Goal: Information Seeking & Learning: Learn about a topic

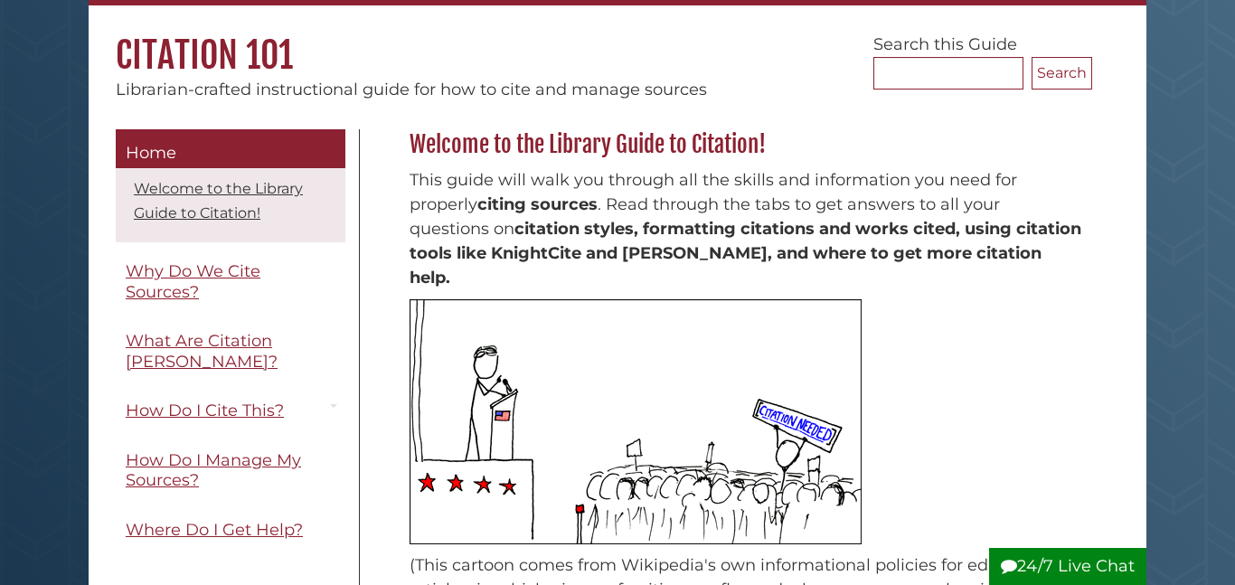
scroll to position [136, 0]
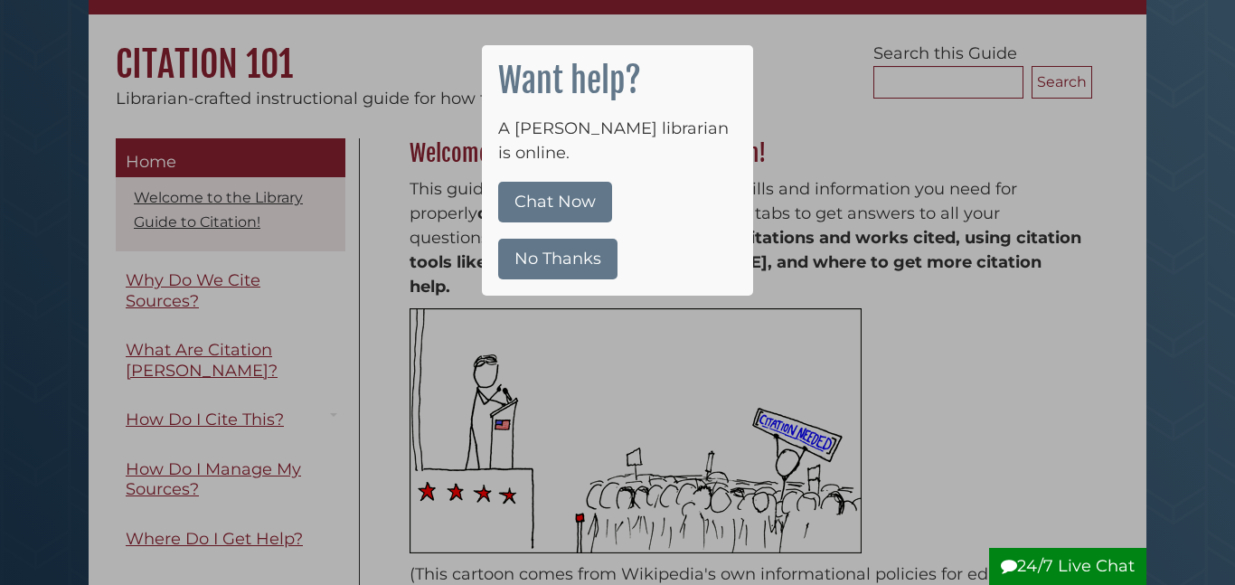
click at [553, 239] on button "No Thanks" at bounding box center [557, 259] width 119 height 41
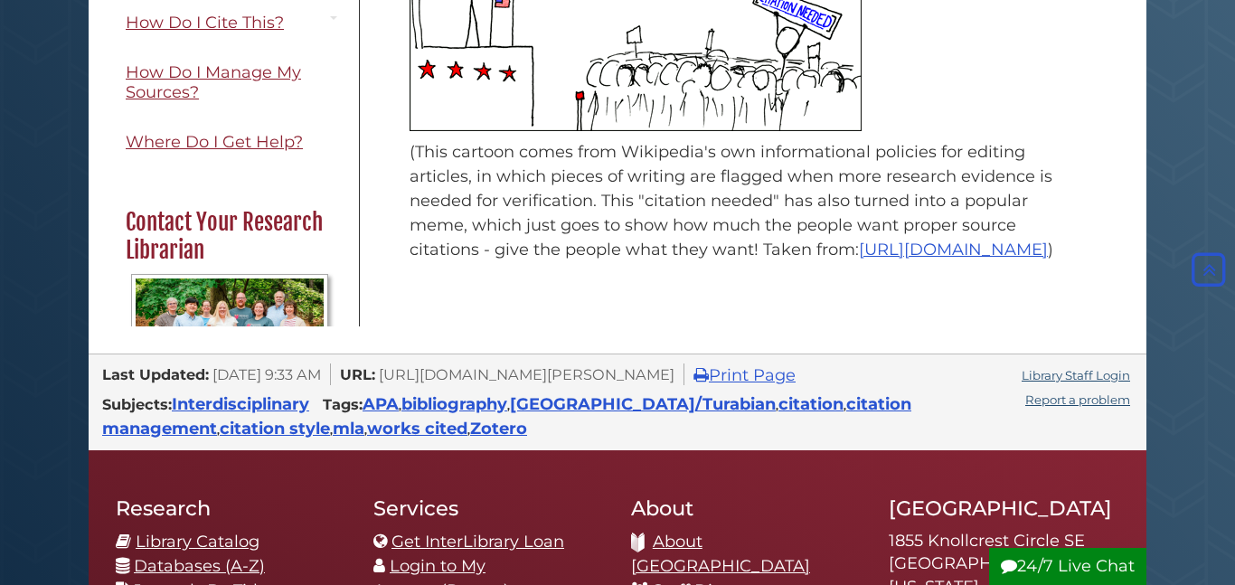
scroll to position [0, 0]
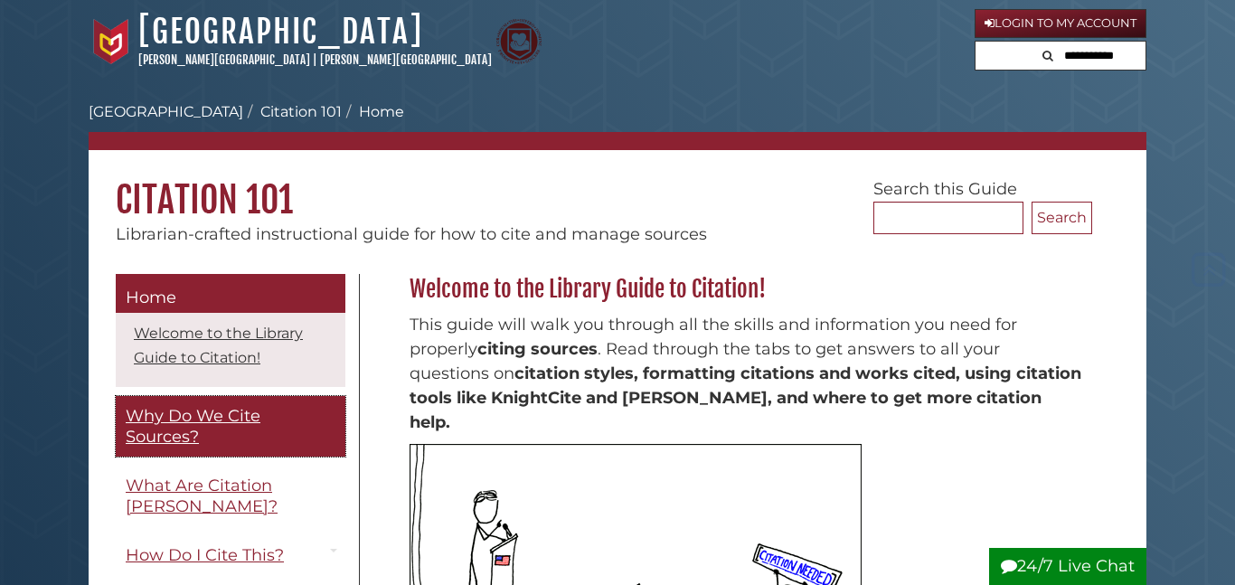
click at [220, 414] on span "Why Do We Cite Sources?" at bounding box center [193, 426] width 135 height 41
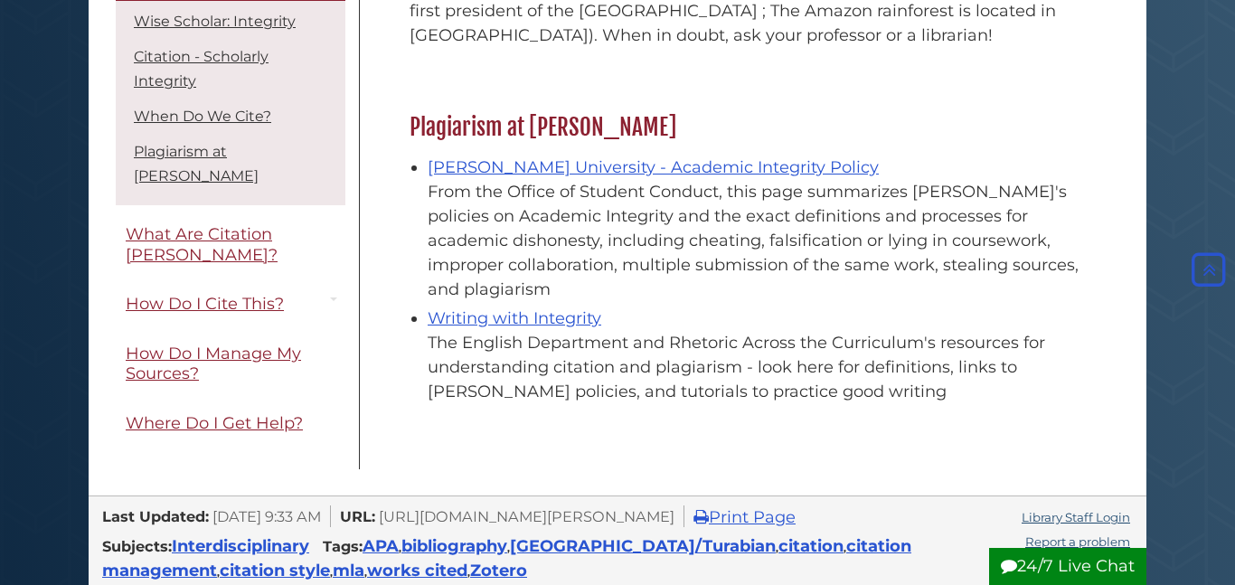
scroll to position [2084, 0]
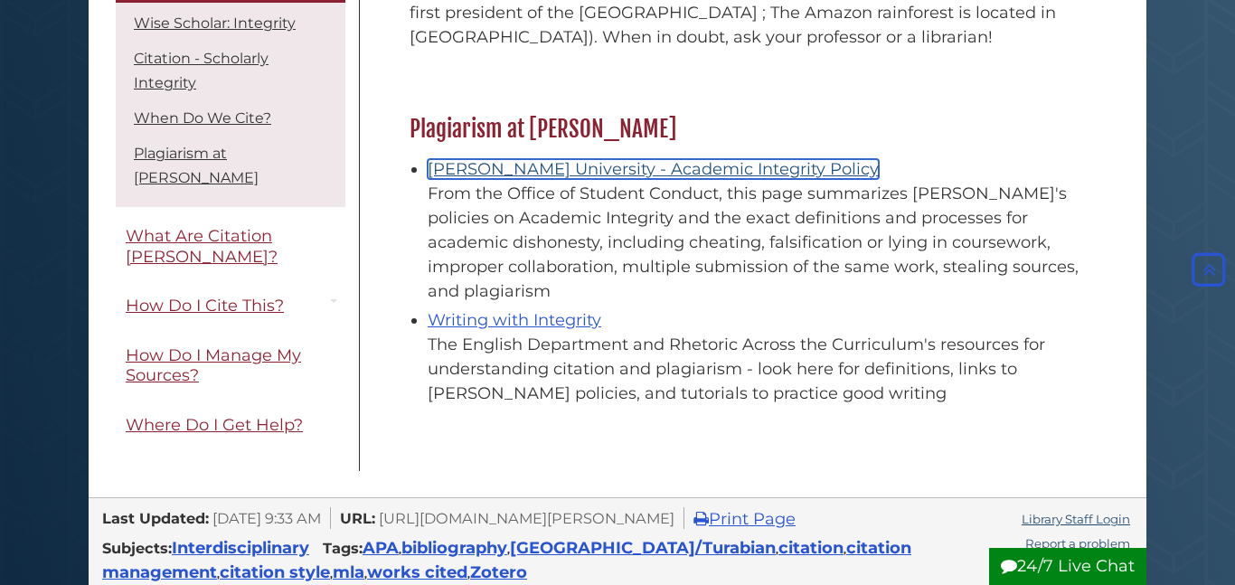
click at [763, 159] on link "Calvin University - Academic Integrity Policy" at bounding box center [653, 169] width 451 height 20
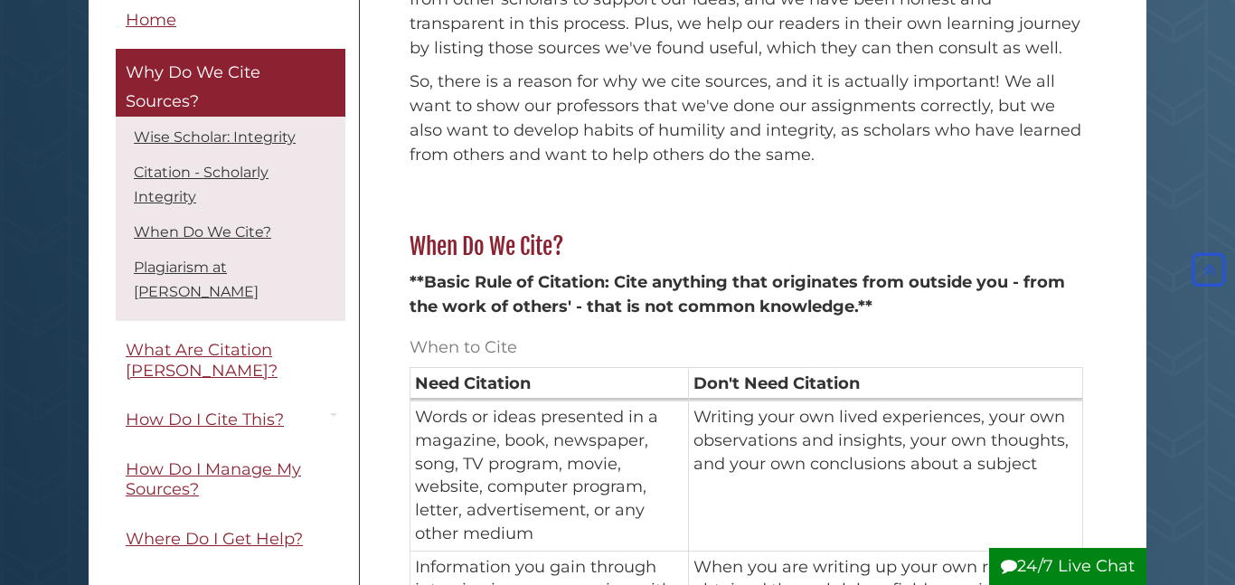
scroll to position [950, 0]
click at [233, 237] on link "When Do We Cite?" at bounding box center [202, 232] width 137 height 17
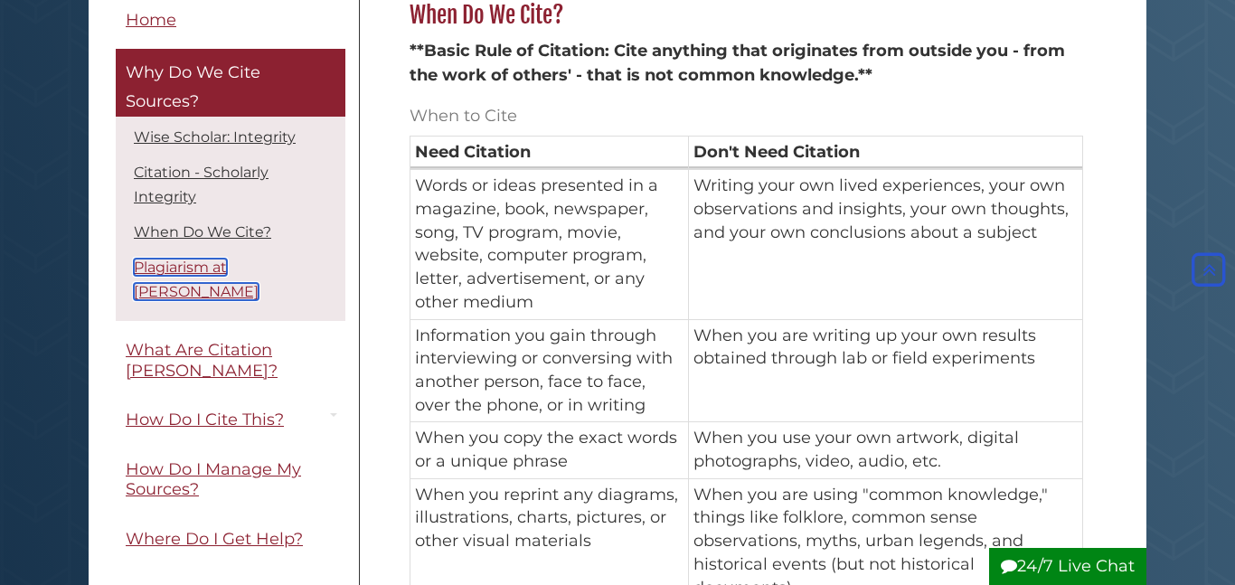
click at [165, 260] on link "Plagiarism at Calvin" at bounding box center [196, 281] width 125 height 42
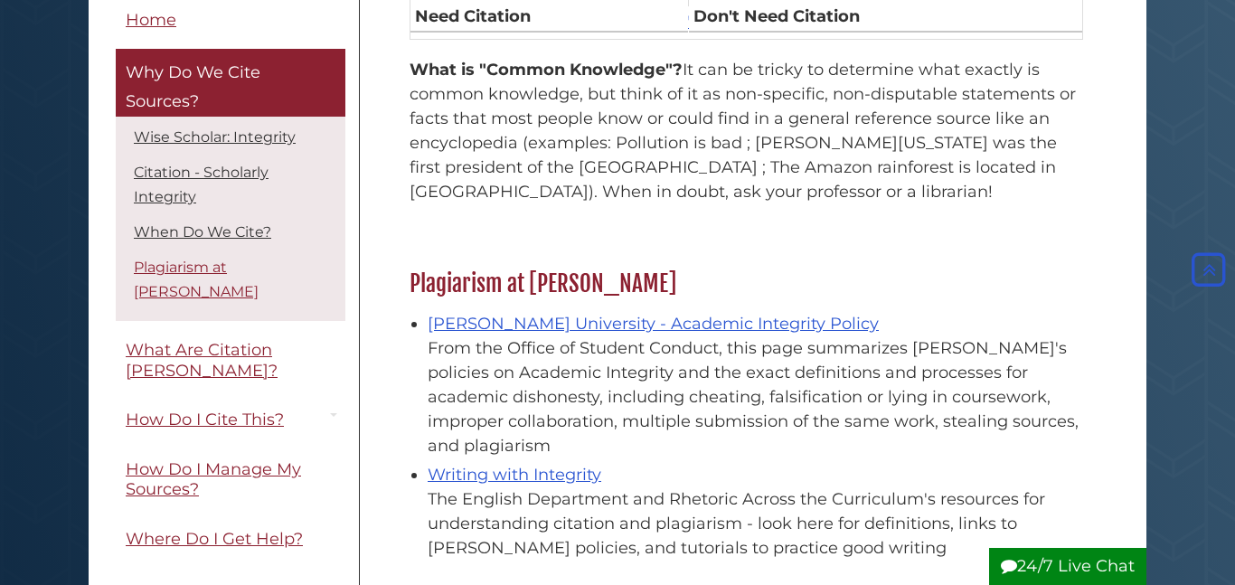
scroll to position [1915, 0]
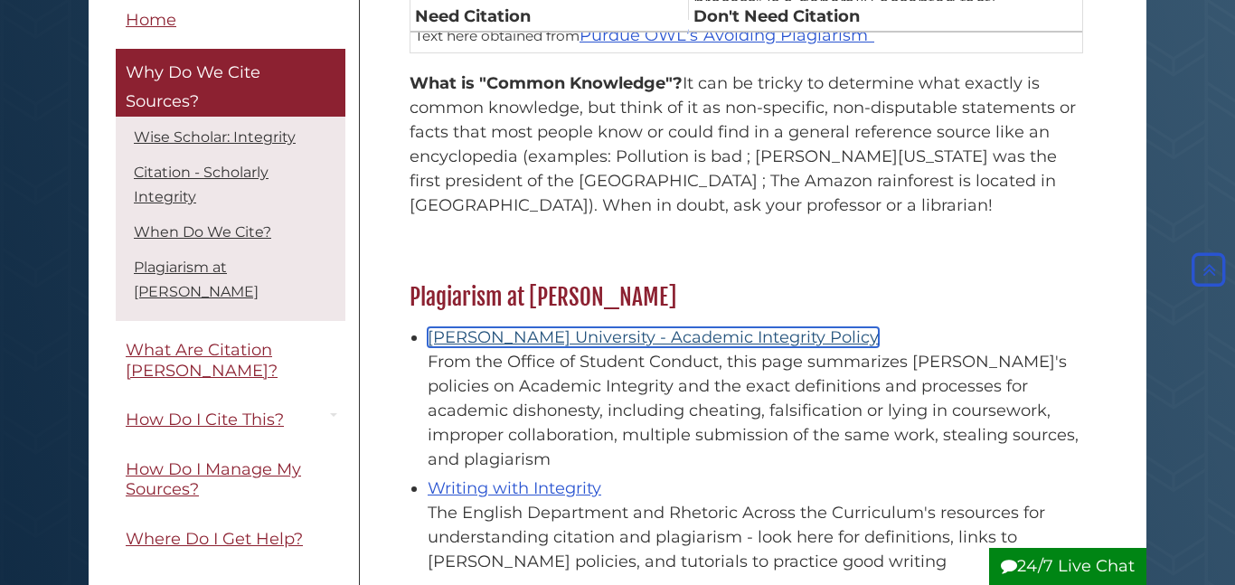
click at [568, 327] on link "Calvin University - Academic Integrity Policy" at bounding box center [653, 337] width 451 height 20
click at [509, 327] on link "Calvin University - Academic Integrity Policy" at bounding box center [653, 337] width 451 height 20
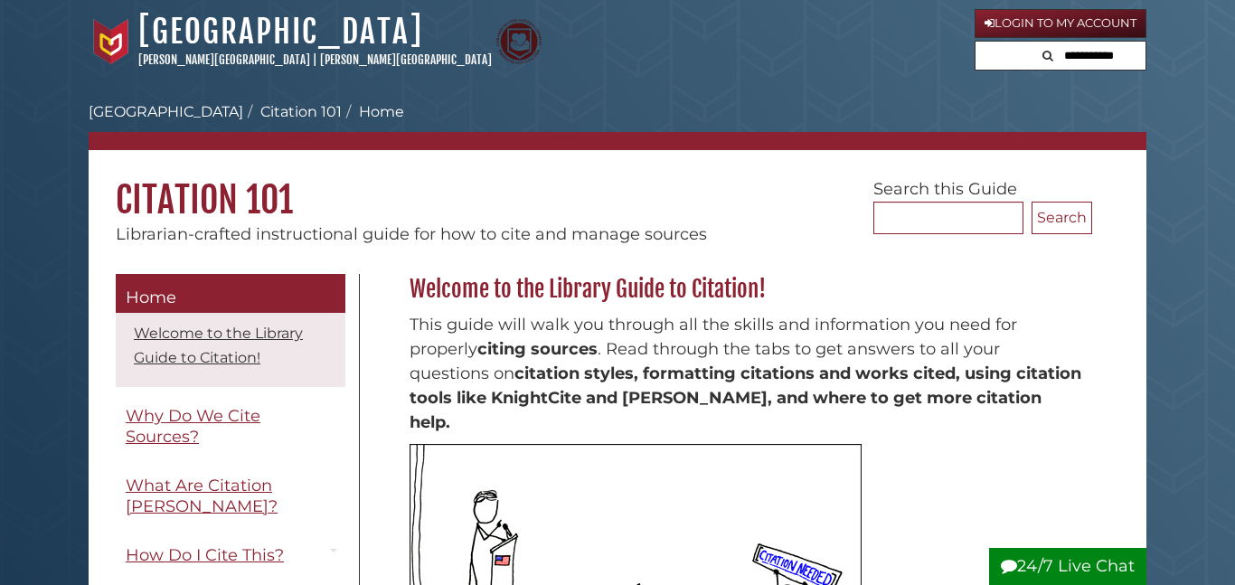
click at [1010, 64] on form at bounding box center [1061, 56] width 172 height 31
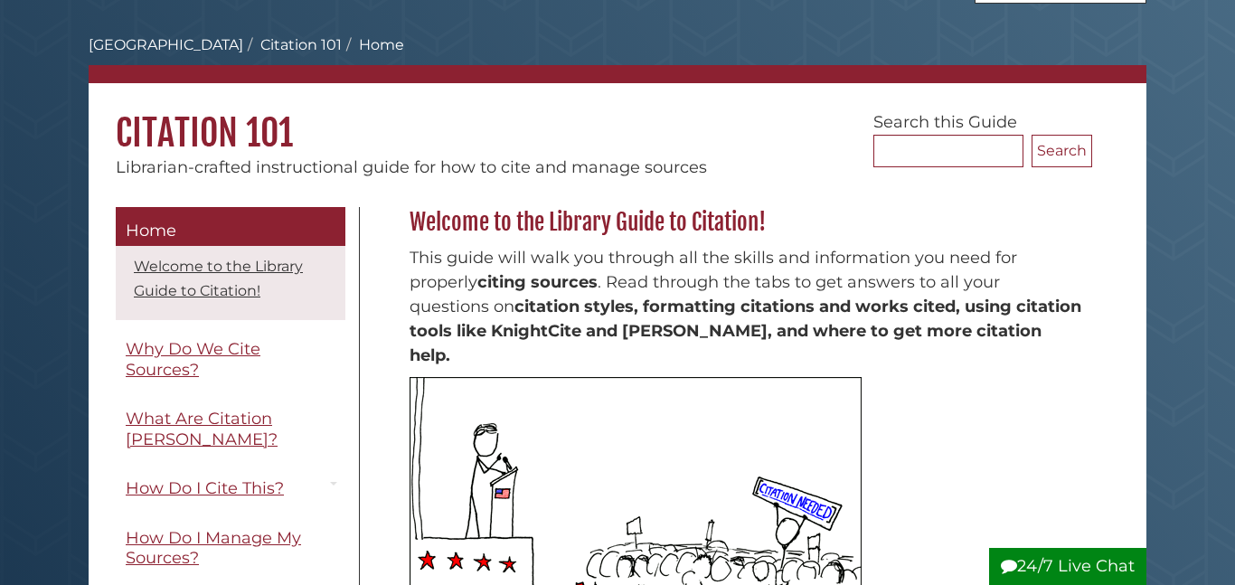
scroll to position [2, 0]
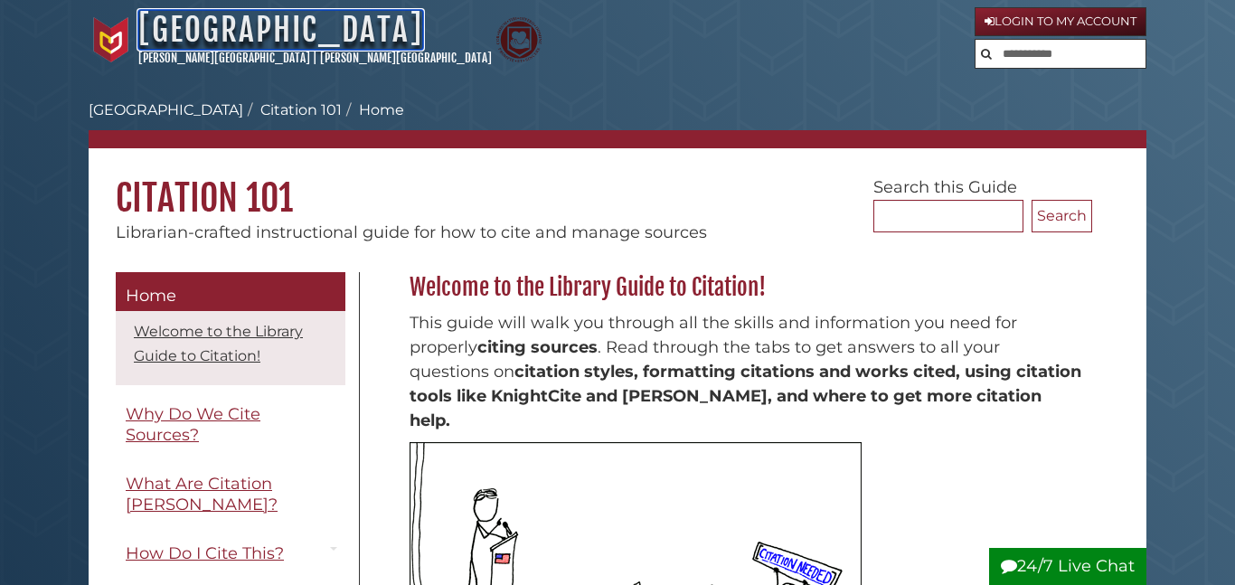
click at [181, 33] on link "[GEOGRAPHIC_DATA]" at bounding box center [280, 30] width 285 height 40
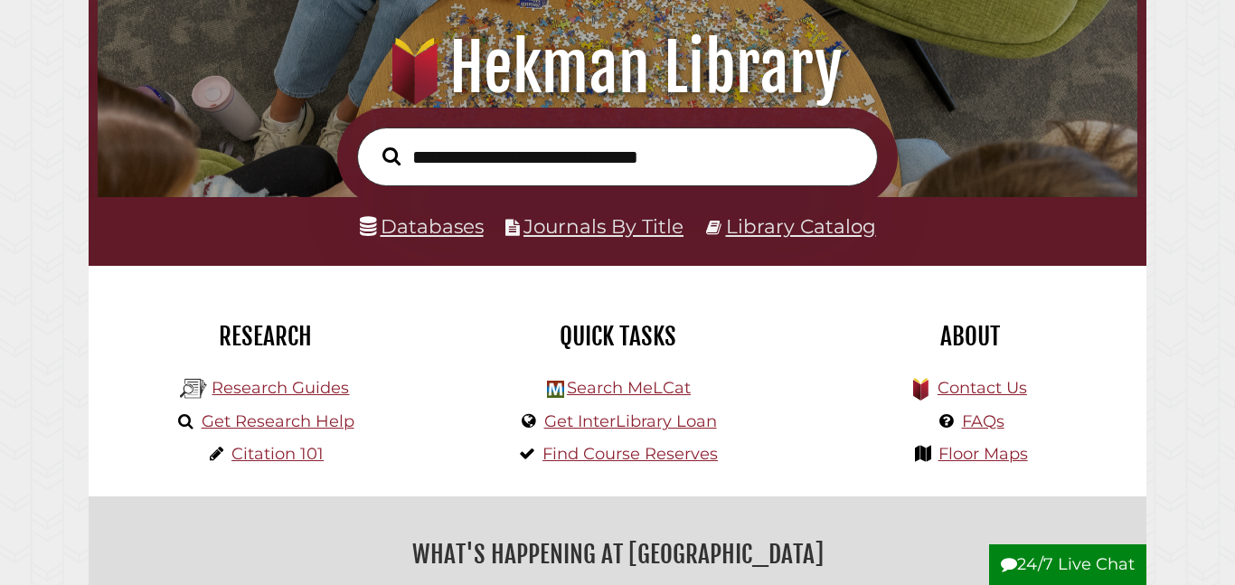
scroll to position [194, 0]
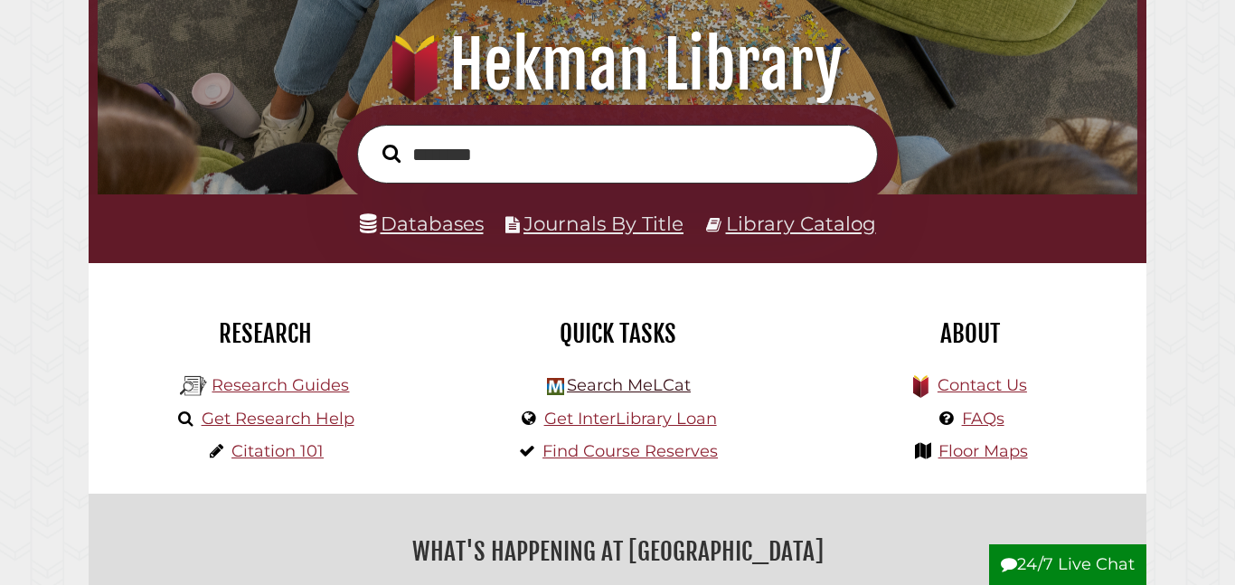
type input "********"
click at [625, 382] on link "Search MeLCat" at bounding box center [629, 385] width 124 height 20
type input "**********"
click at [373, 139] on button "Search" at bounding box center [391, 153] width 36 height 28
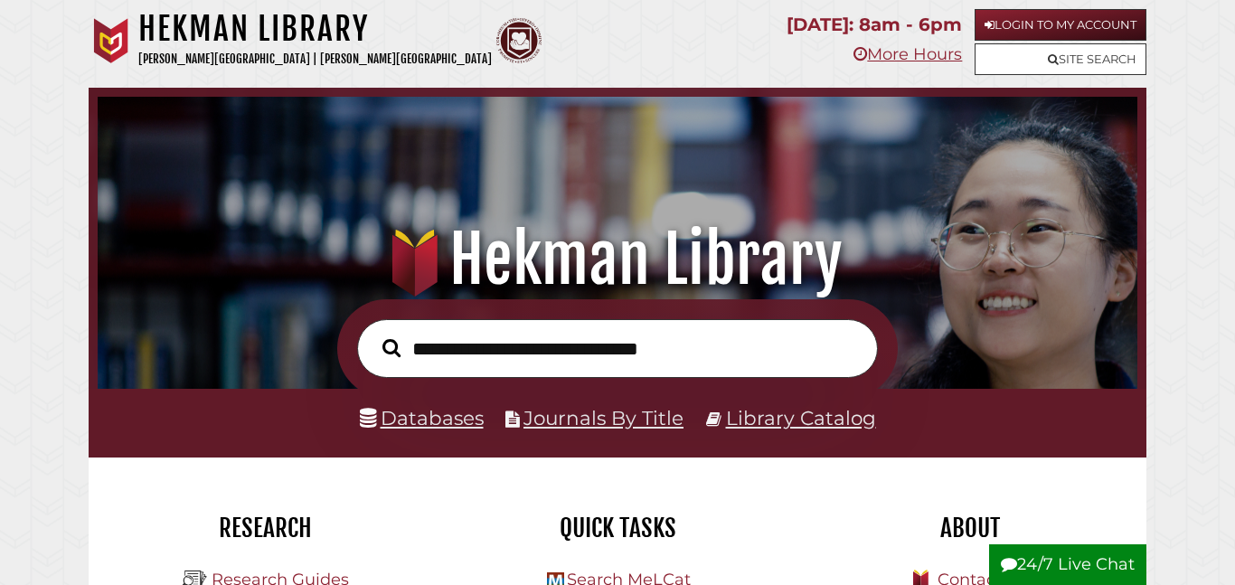
scroll to position [344, 1031]
type input "******"
click at [373, 334] on button "Search" at bounding box center [391, 348] width 36 height 28
